Goal: Information Seeking & Learning: Learn about a topic

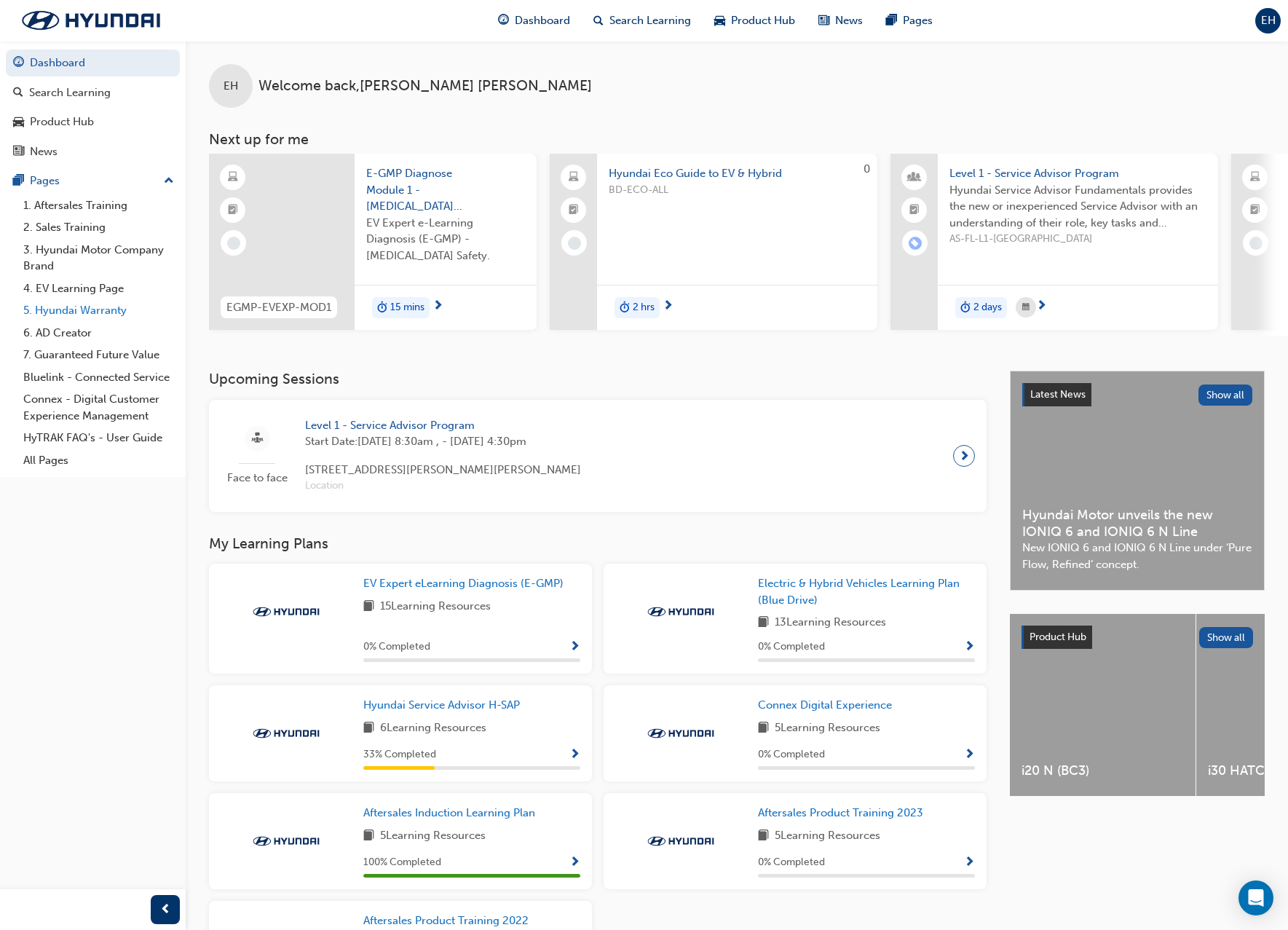
click at [77, 315] on link "5. Hyundai Warranty" at bounding box center [99, 310] width 163 height 23
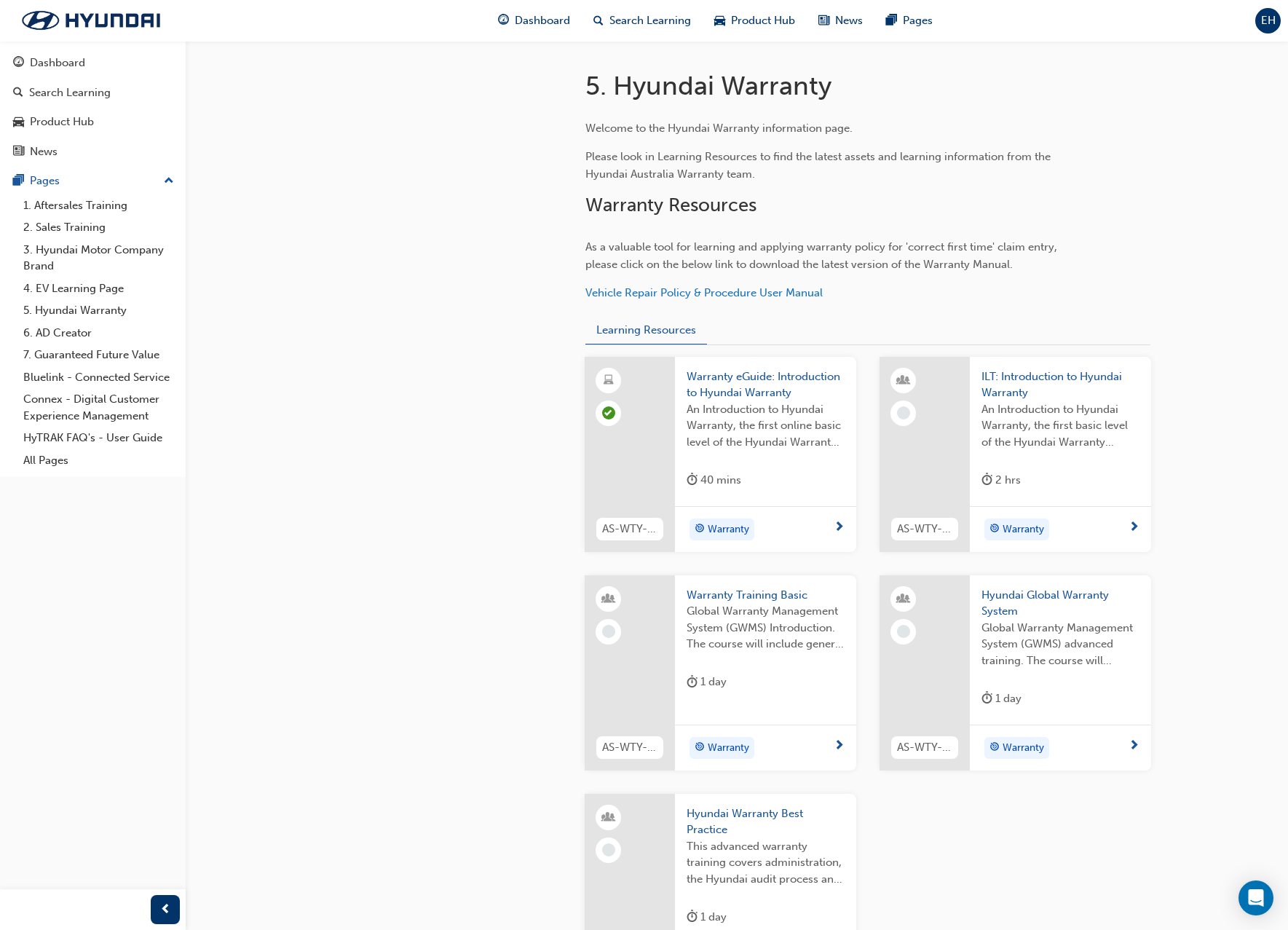
scroll to position [364, 0]
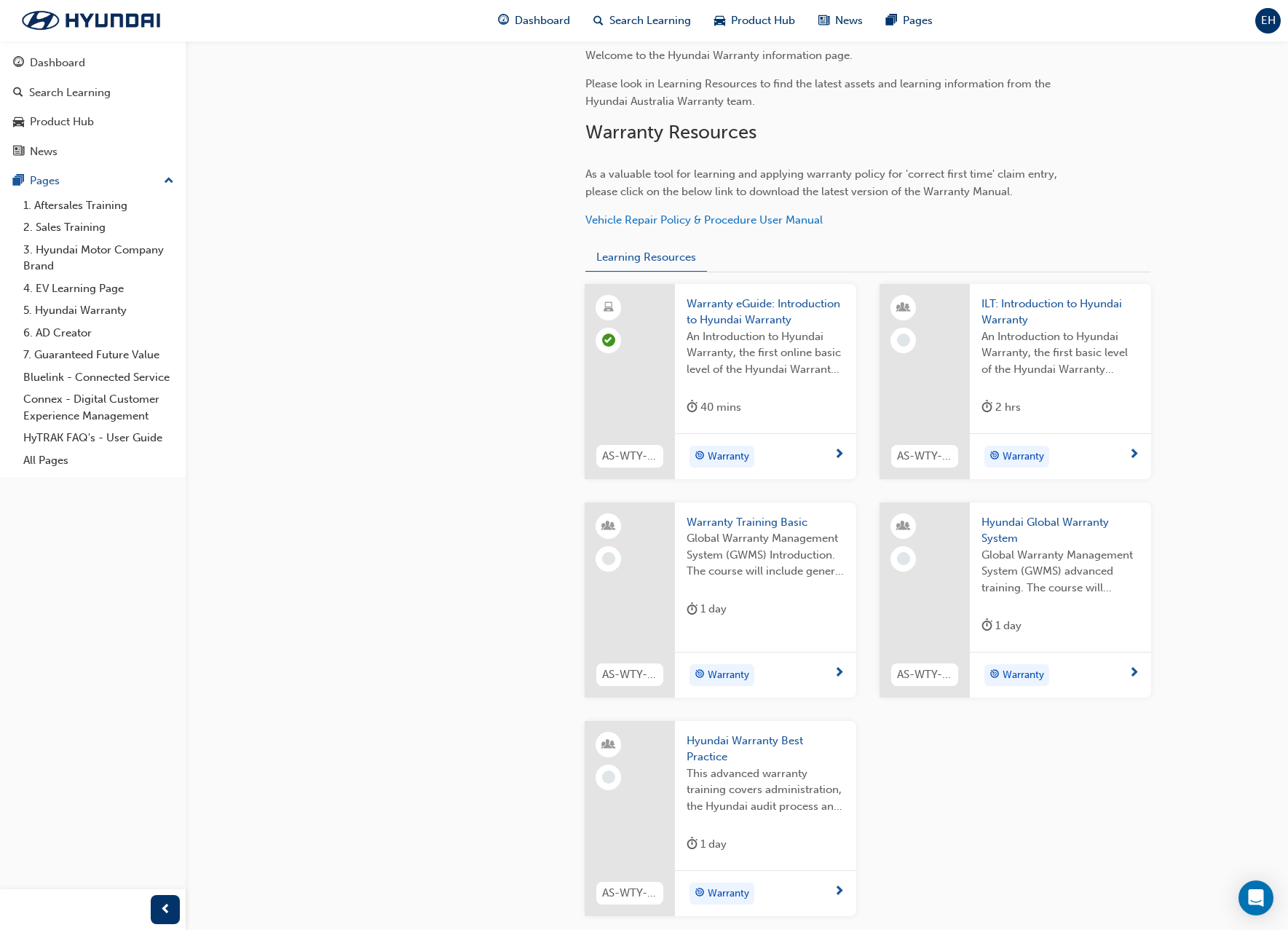
click at [753, 362] on span "An Introduction to Hyundai Warranty, the first online basic level of the Hyunda…" at bounding box center [765, 353] width 158 height 49
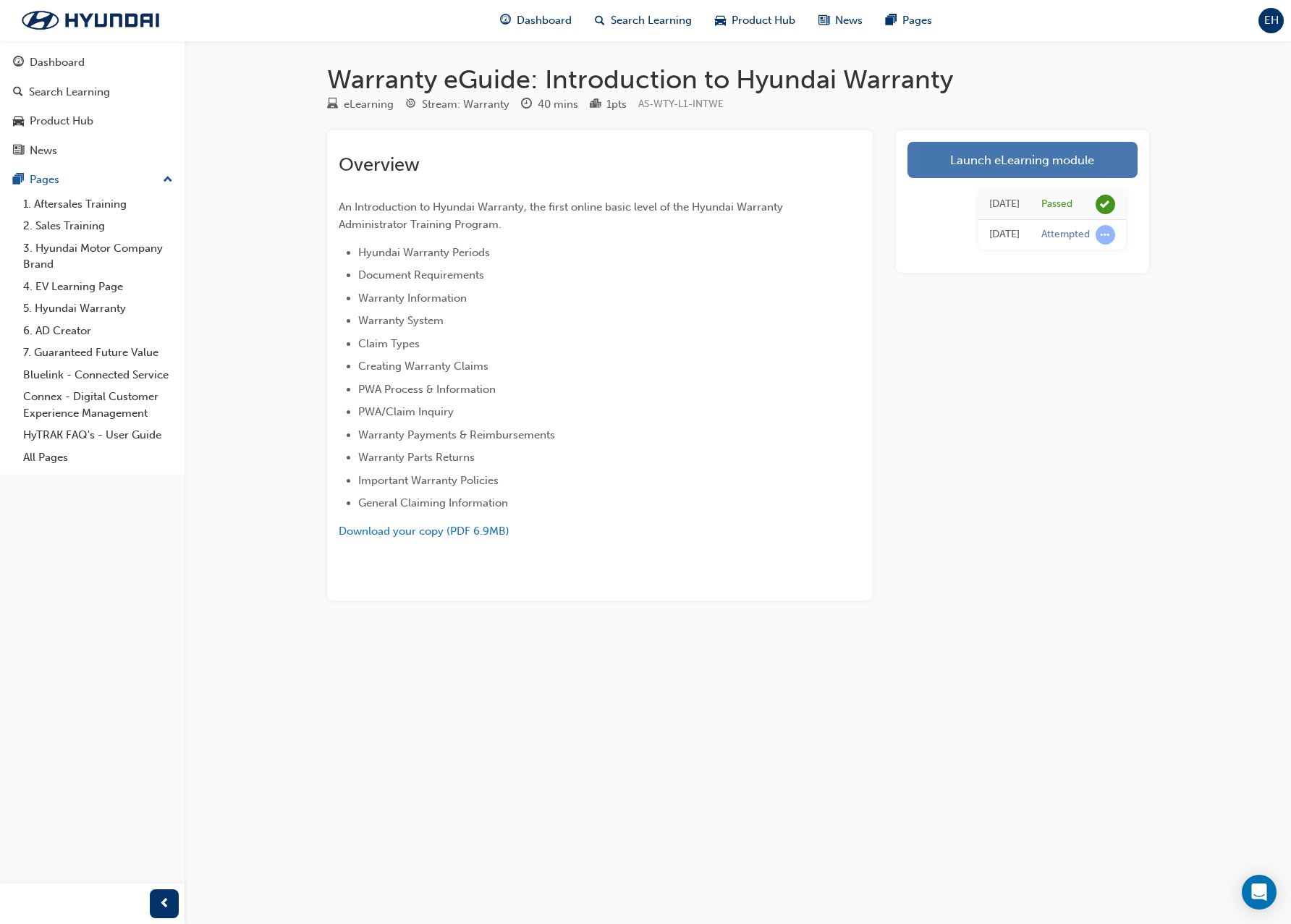
click at [1038, 175] on link "Launch eLearning module" at bounding box center [1022, 160] width 230 height 36
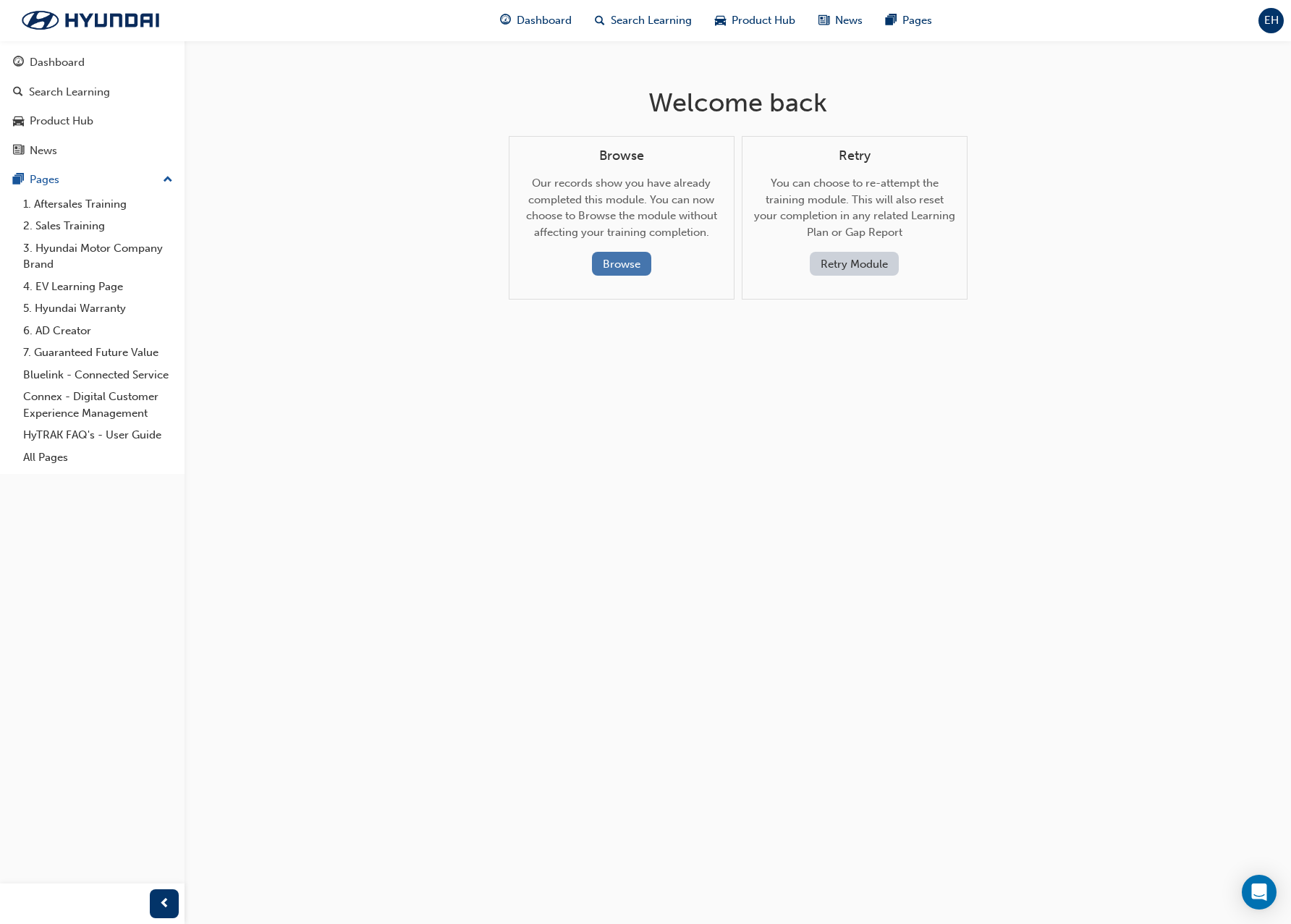
click at [621, 264] on button "Browse" at bounding box center [621, 264] width 60 height 24
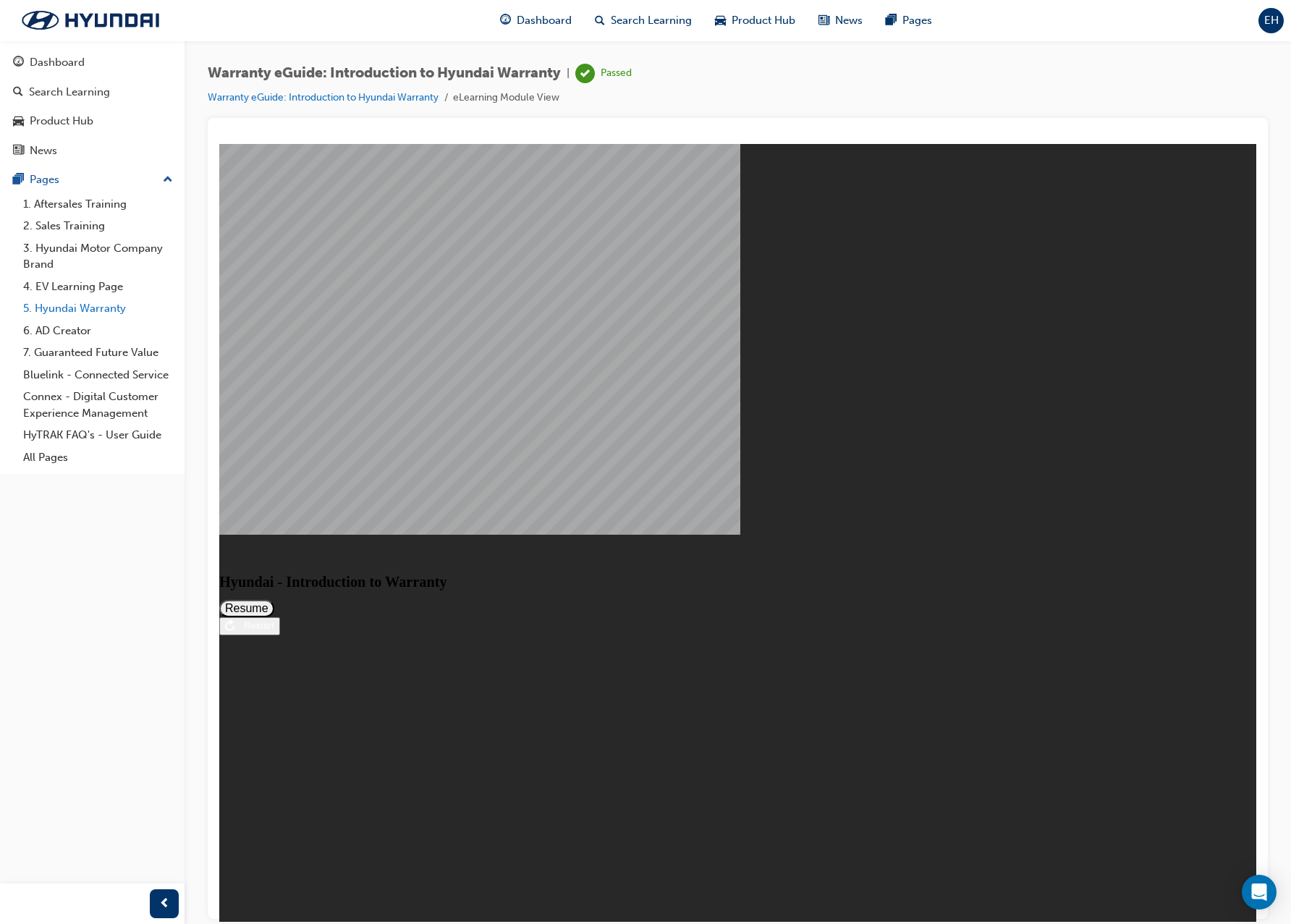
click at [81, 313] on link "5. Hyundai Warranty" at bounding box center [98, 308] width 162 height 23
